Goal: Communication & Community: Answer question/provide support

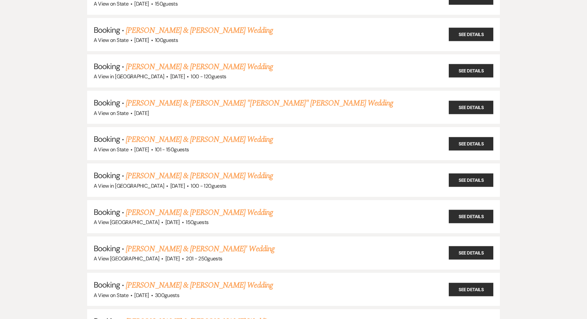
scroll to position [1638, 0]
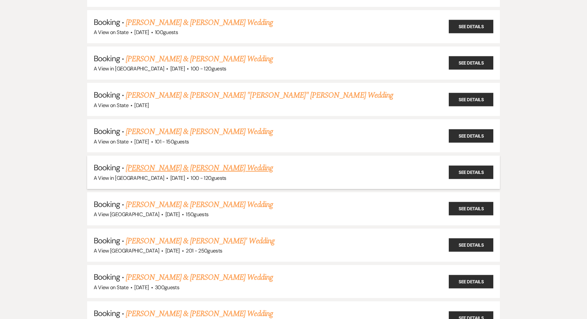
click at [229, 162] on link "[PERSON_NAME] & [PERSON_NAME] Wedding" at bounding box center [199, 168] width 147 height 12
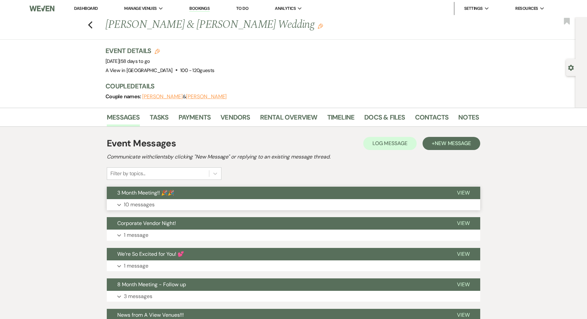
click at [147, 204] on p "10 messages" at bounding box center [139, 205] width 31 height 9
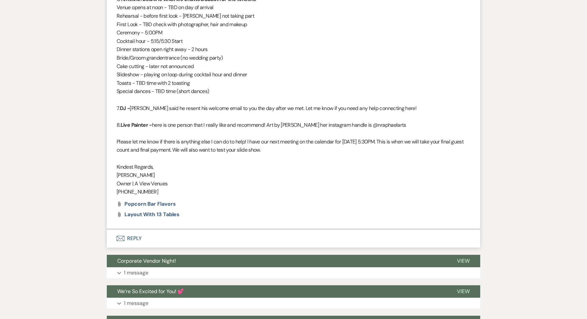
scroll to position [2030, 0]
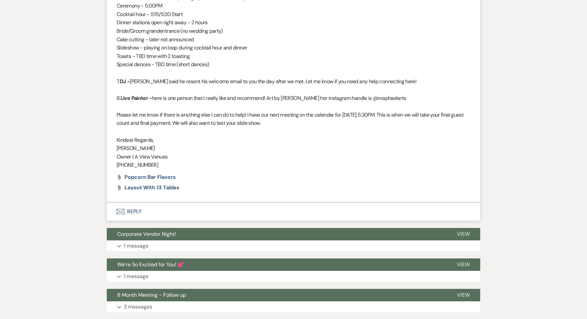
click at [133, 210] on button "Envelope Reply" at bounding box center [294, 212] width 374 height 18
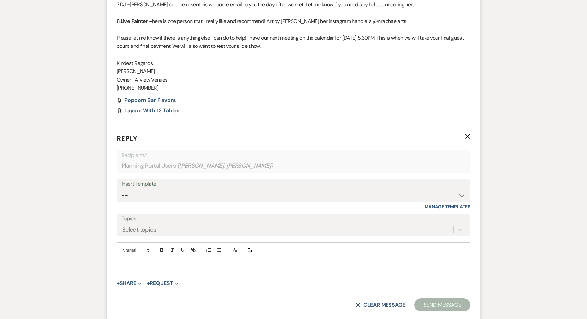
scroll to position [2141, 0]
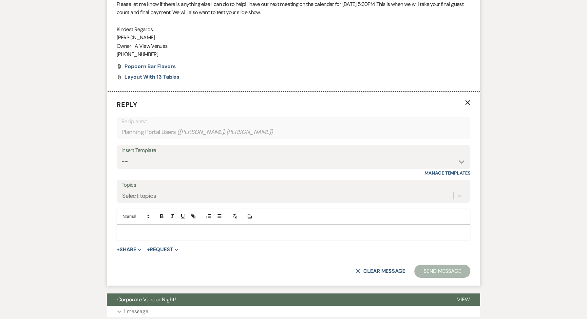
click at [132, 232] on p at bounding box center [294, 232] width 344 height 7
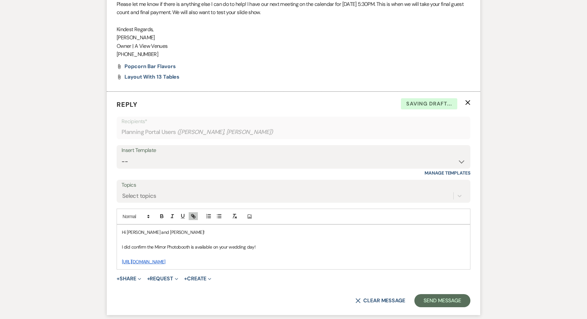
click at [292, 249] on p "I did confirm the Mirror Photobooth is available on your wedding day!" at bounding box center [294, 247] width 344 height 7
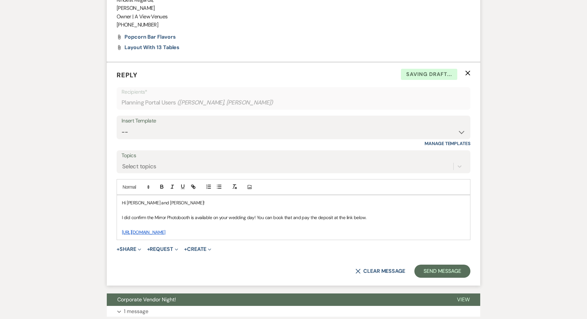
click at [332, 234] on p "[URL][DOMAIN_NAME]" at bounding box center [294, 232] width 344 height 7
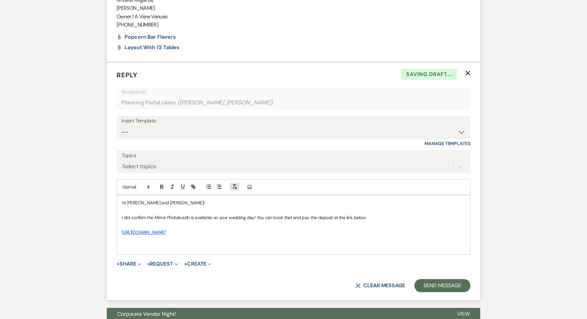
click at [237, 186] on icon "button" at bounding box center [235, 187] width 6 height 6
click at [235, 186] on icon "button" at bounding box center [235, 187] width 6 height 6
click at [256, 209] on p at bounding box center [294, 210] width 344 height 7
click at [391, 216] on p "I did confirm the Mirror Photobooth is available on your wedding day! You can b…" at bounding box center [294, 217] width 344 height 7
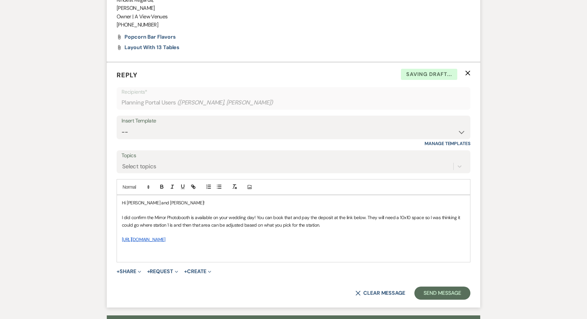
click at [391, 247] on p at bounding box center [294, 247] width 344 height 7
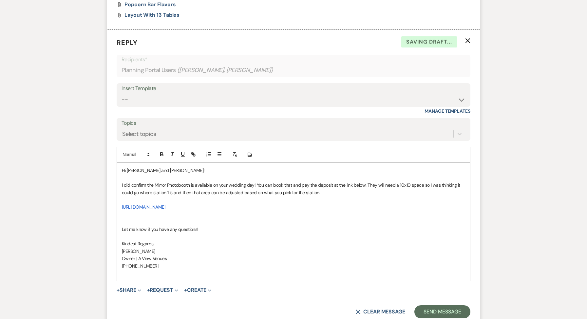
scroll to position [2211, 0]
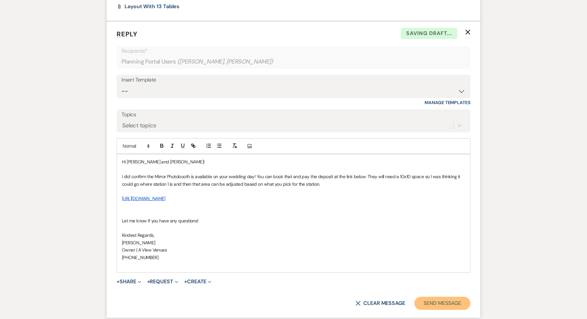
click at [442, 303] on button "Send Message" at bounding box center [443, 303] width 56 height 13
